Goal: Task Accomplishment & Management: Use online tool/utility

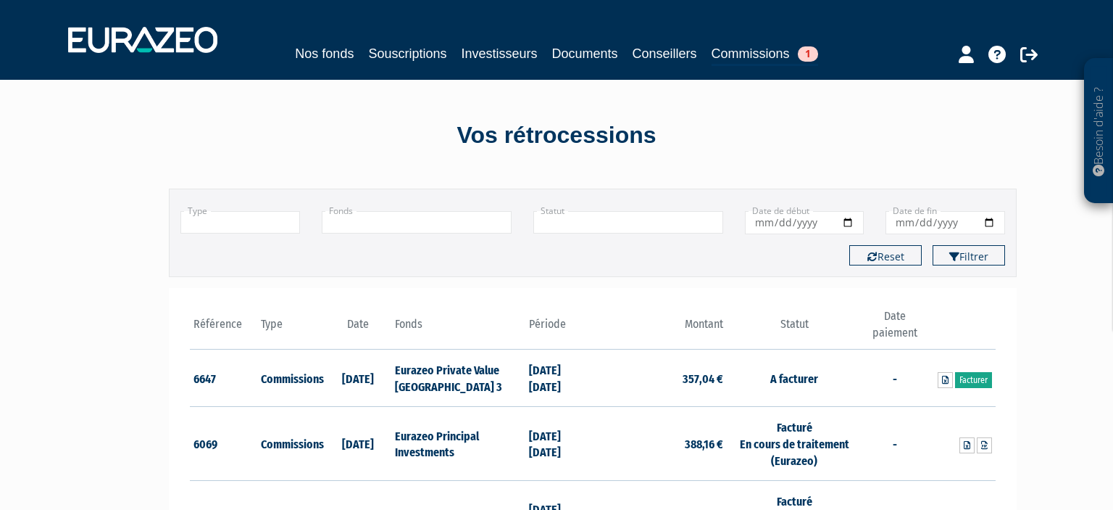
click at [979, 378] on link "Facturer" at bounding box center [973, 380] width 37 height 16
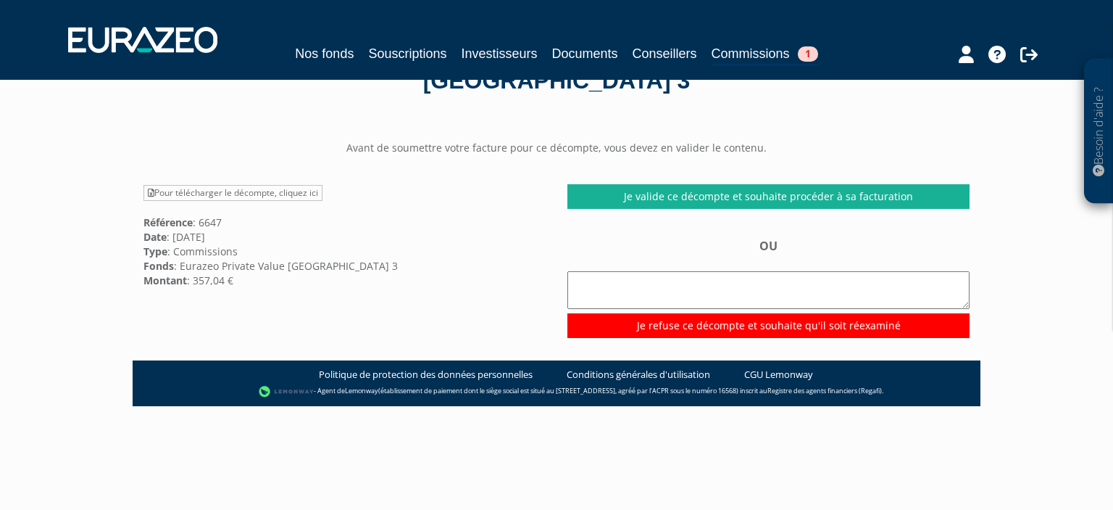
scroll to position [76, 0]
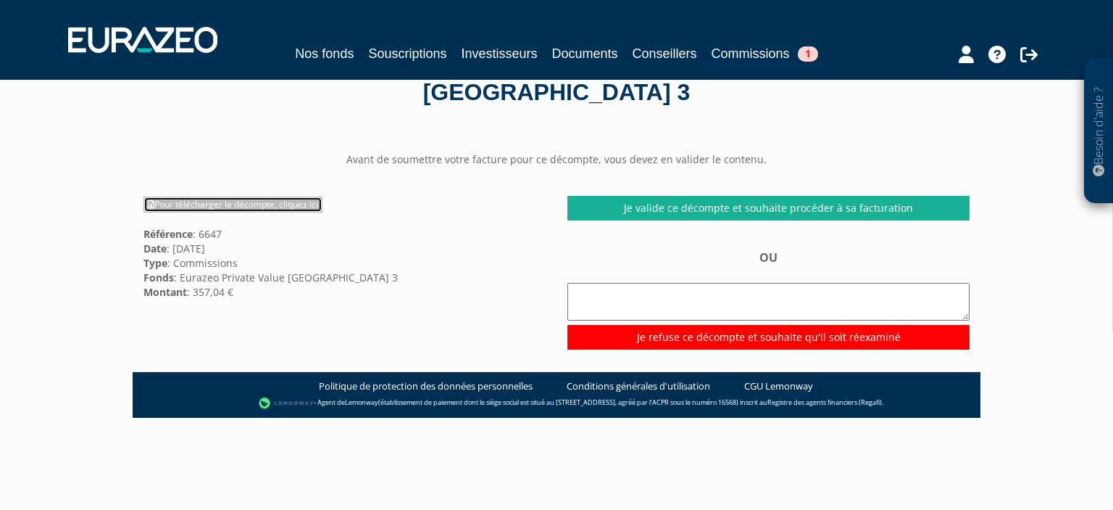
click at [244, 201] on link "Pour télécharger le décompte, cliquez ici" at bounding box center [233, 204] width 179 height 16
click at [465, 231] on div "Pour télécharger le décompte, cliquez ici Référence : 6647 Date : [DATE] Type :…" at bounding box center [345, 247] width 424 height 103
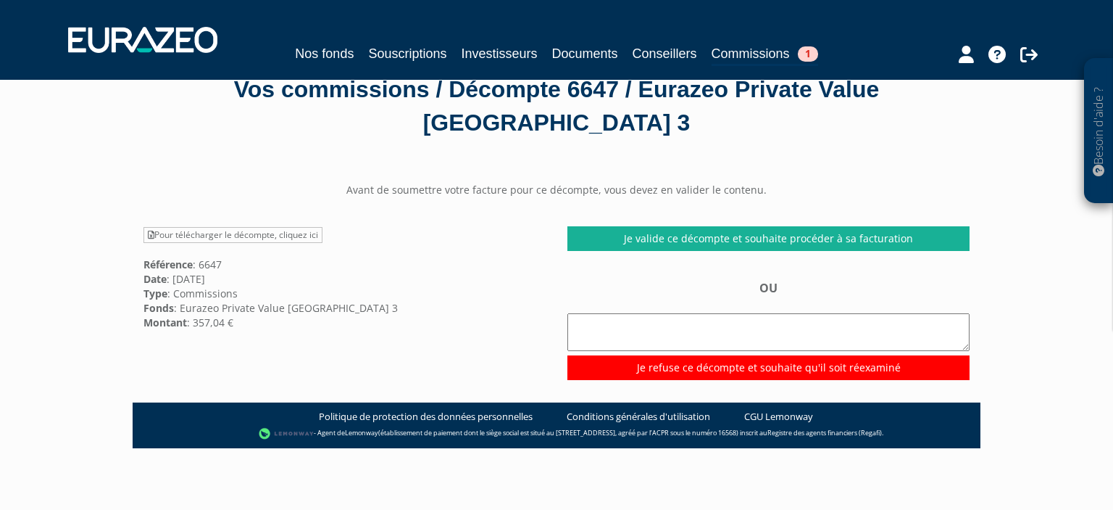
scroll to position [0, 0]
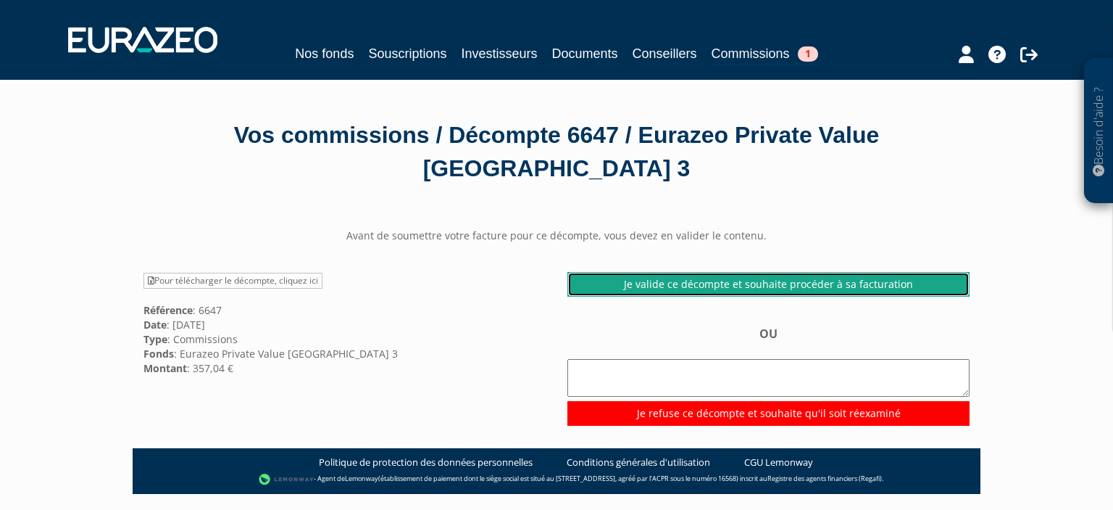
click at [747, 284] on link "Je valide ce décompte et souhaite procéder à sa facturation" at bounding box center [768, 284] width 402 height 25
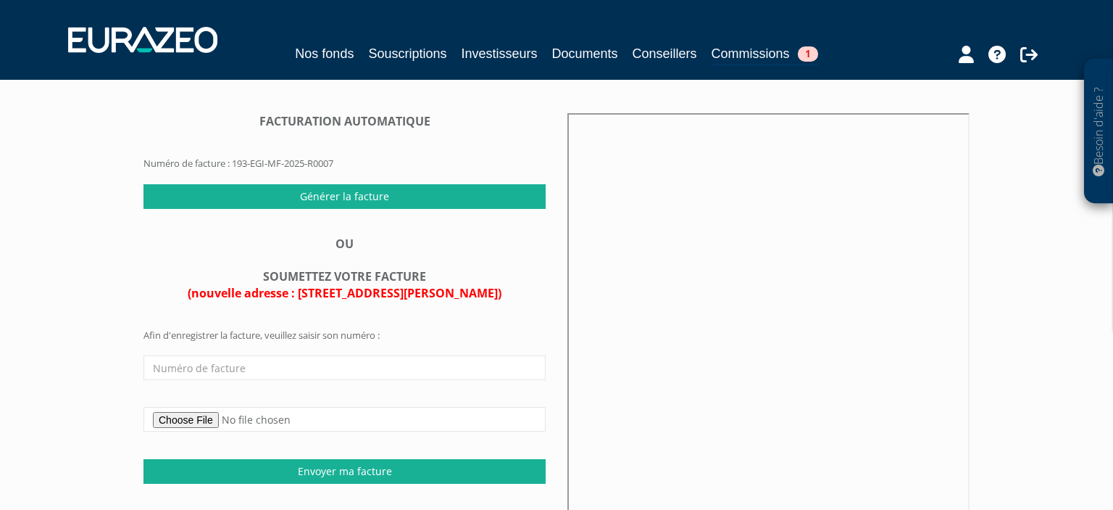
scroll to position [153, 0]
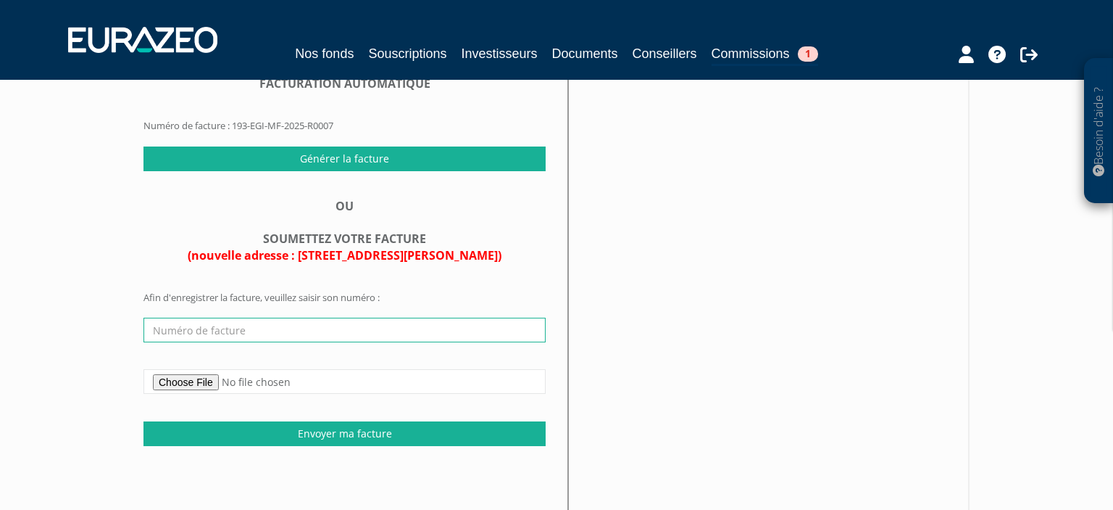
click at [286, 330] on input "text" at bounding box center [345, 329] width 402 height 25
paste input "FAC21001810"
type input "FAC21001810"
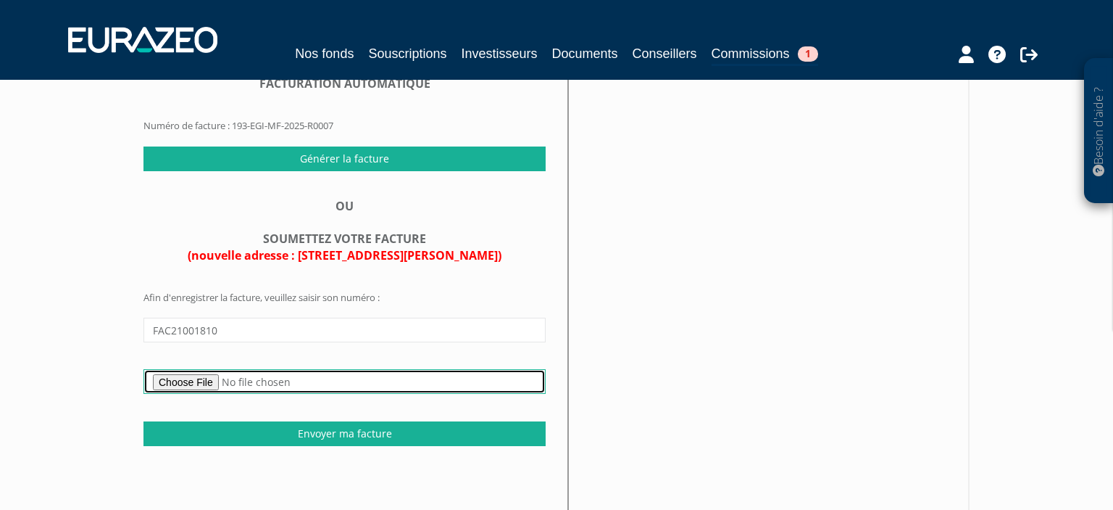
click at [197, 379] on input "file" at bounding box center [345, 381] width 402 height 25
type input "C:\fakepath\facture_FAC21001810.pdf"
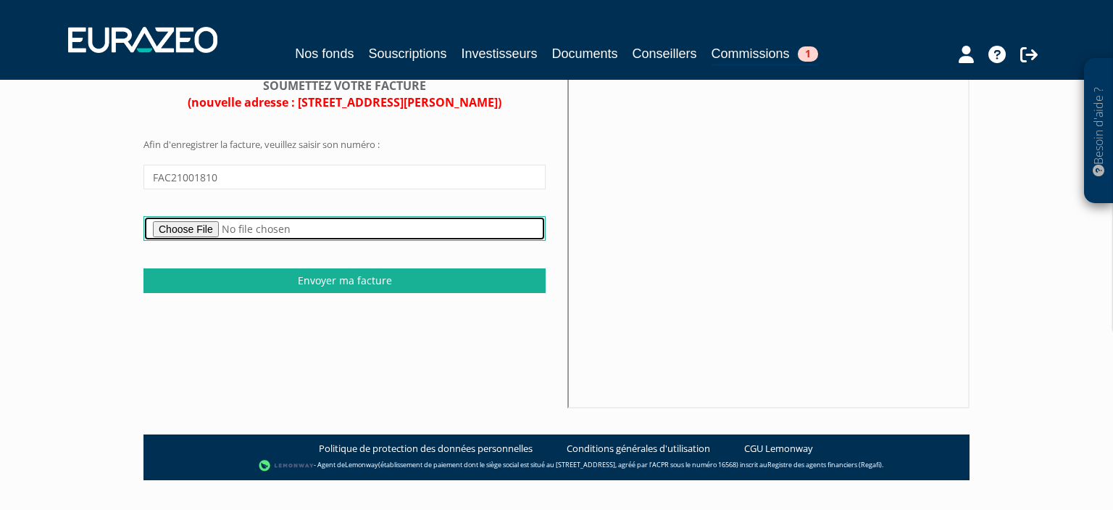
scroll to position [333, 0]
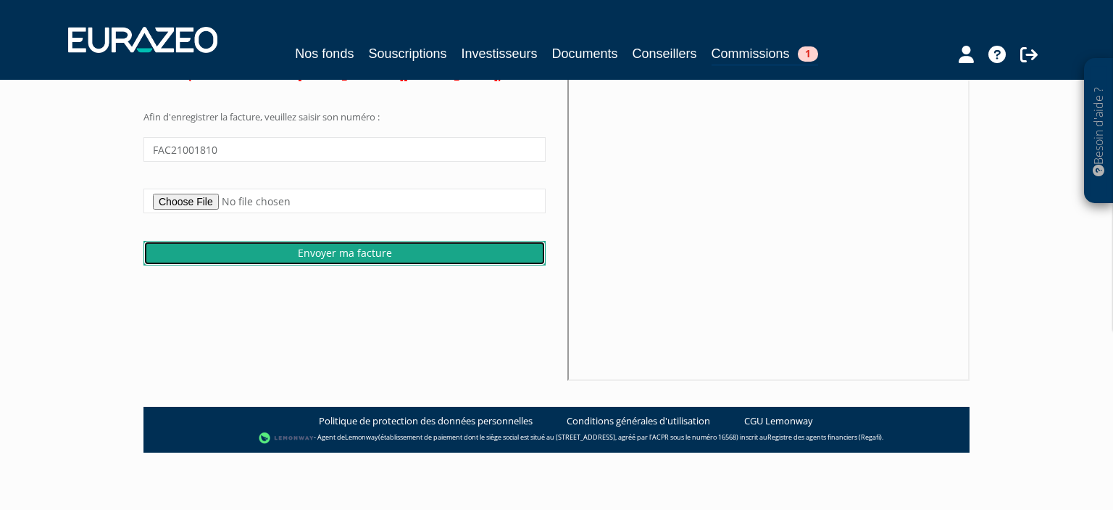
click at [344, 254] on input "Envoyer ma facture" at bounding box center [345, 253] width 402 height 25
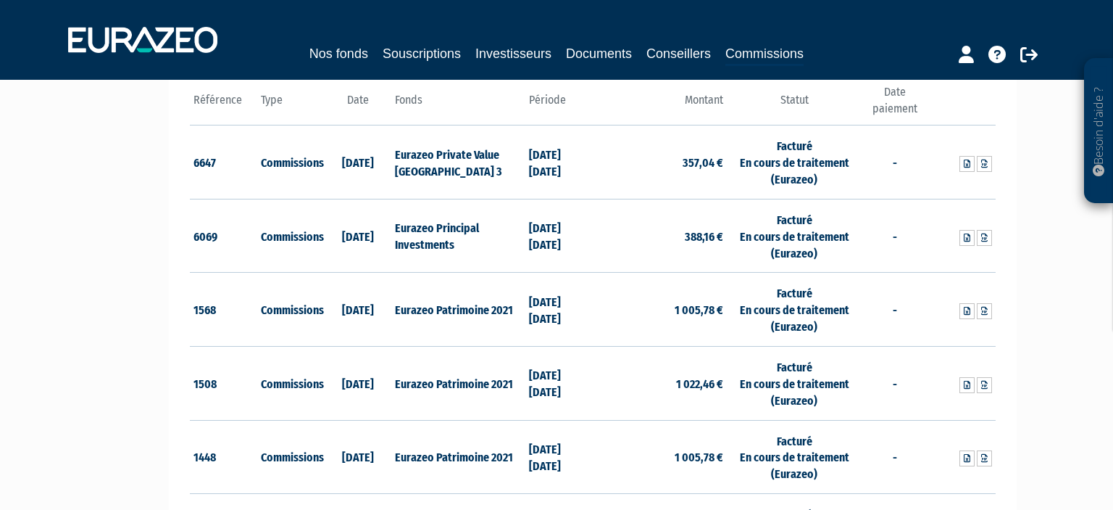
scroll to position [229, 0]
